Goal: Task Accomplishment & Management: Use online tool/utility

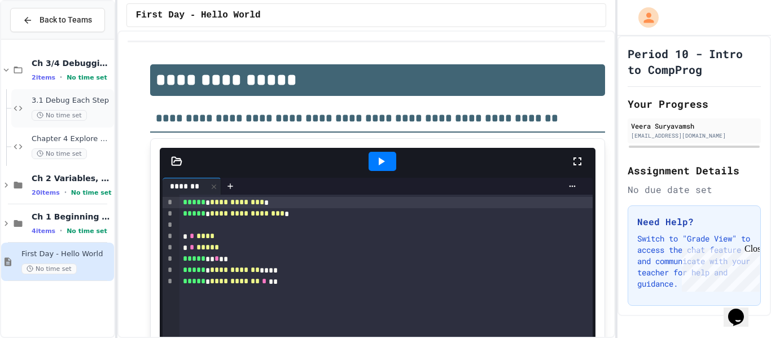
click at [82, 103] on span "3.1 Debug Each Step" at bounding box center [72, 101] width 80 height 10
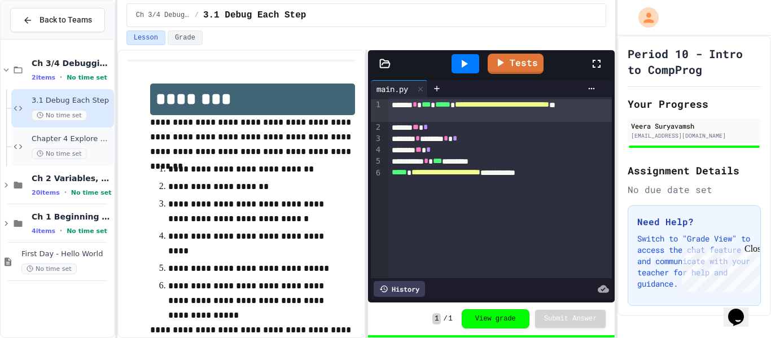
click at [84, 150] on div "No time set" at bounding box center [72, 153] width 80 height 11
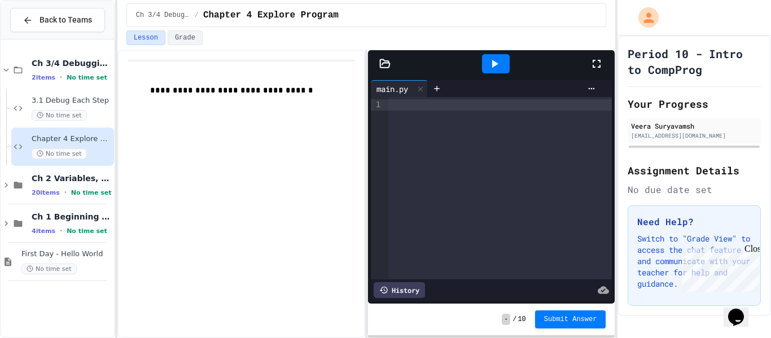
click at [430, 107] on div at bounding box center [500, 104] width 224 height 11
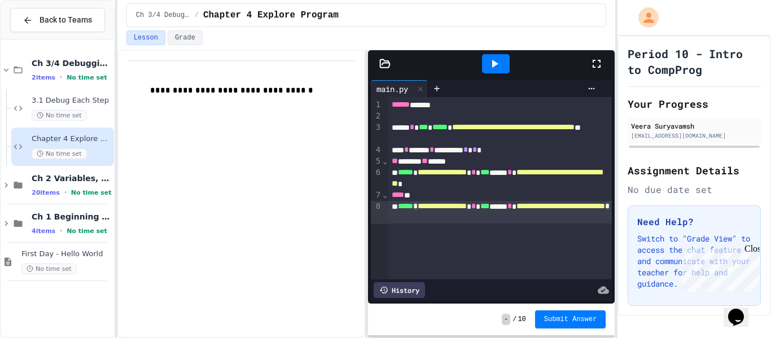
click at [523, 219] on div "**********" at bounding box center [500, 212] width 224 height 23
click at [492, 56] on div at bounding box center [496, 63] width 28 height 19
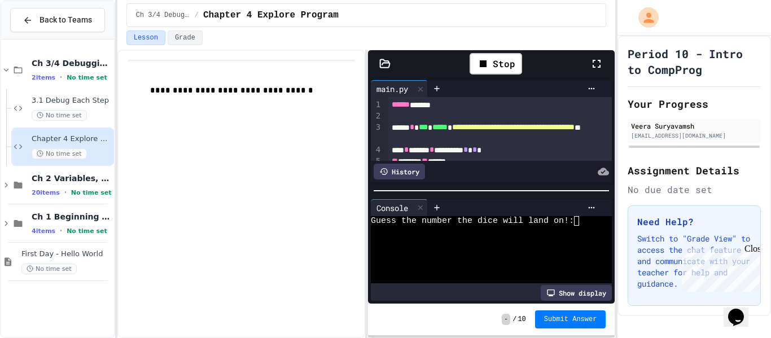
click at [586, 217] on div "Guess the number the dice will land on!:" at bounding box center [485, 221] width 229 height 10
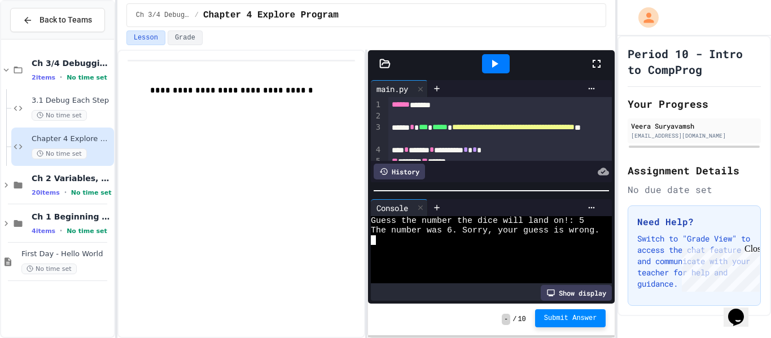
click at [575, 315] on span "Submit Answer" at bounding box center [570, 318] width 53 height 9
